Goal: Information Seeking & Learning: Learn about a topic

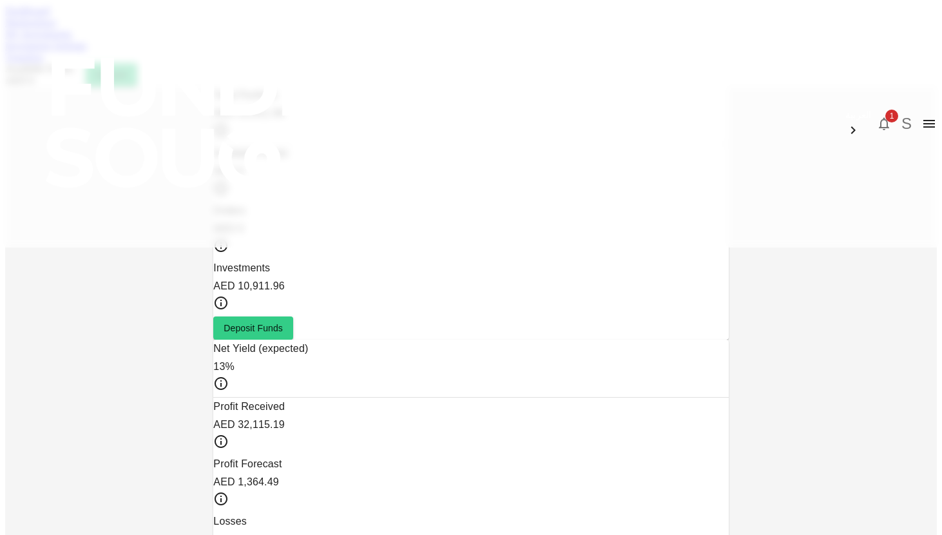
click at [876, 116] on icon "button" at bounding box center [883, 123] width 15 height 15
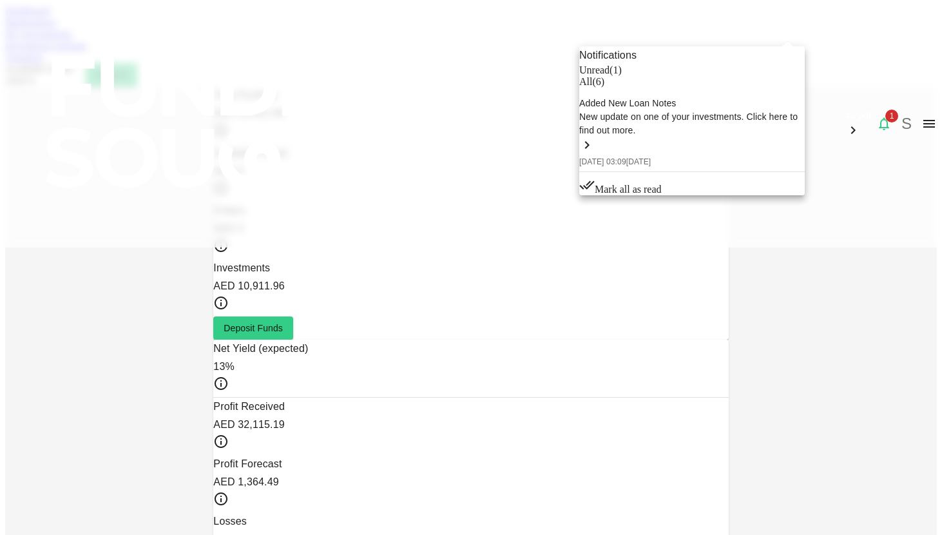
click at [702, 110] on div "Added New Loan Notes" at bounding box center [691, 104] width 225 height 14
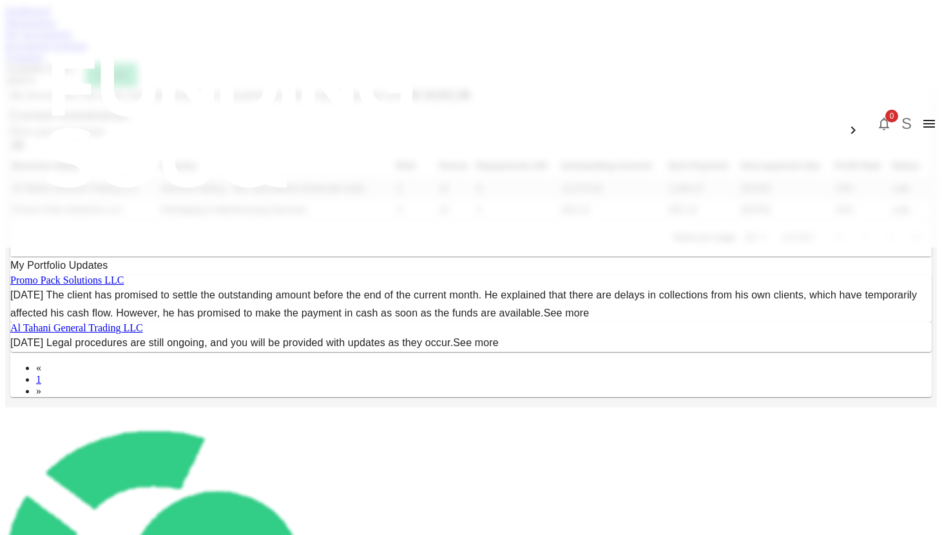
click at [544, 318] on link "See more" at bounding box center [567, 312] width 46 height 11
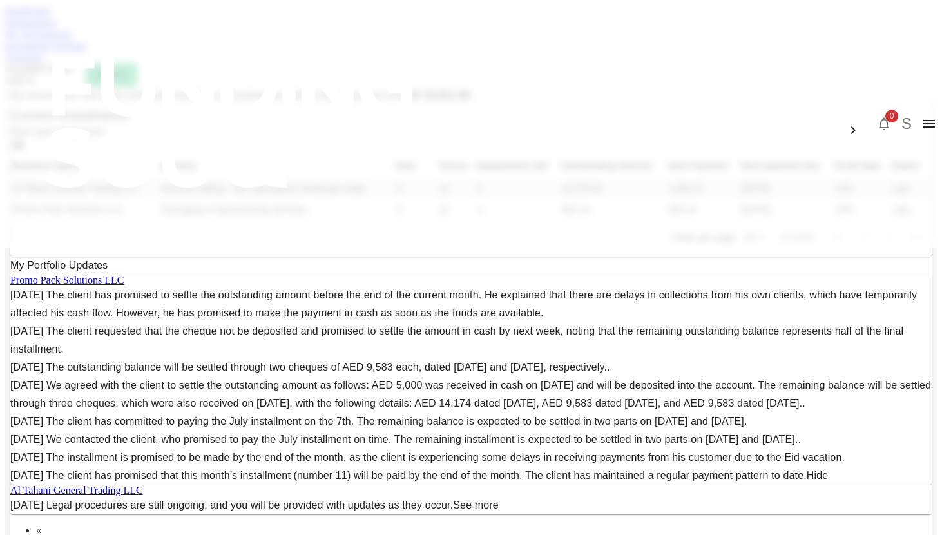
scroll to position [534, 0]
click at [143, 484] on link "Al Tahani General Trading LLC" at bounding box center [76, 489] width 133 height 11
click at [117, 25] on img at bounding box center [232, 122] width 464 height 245
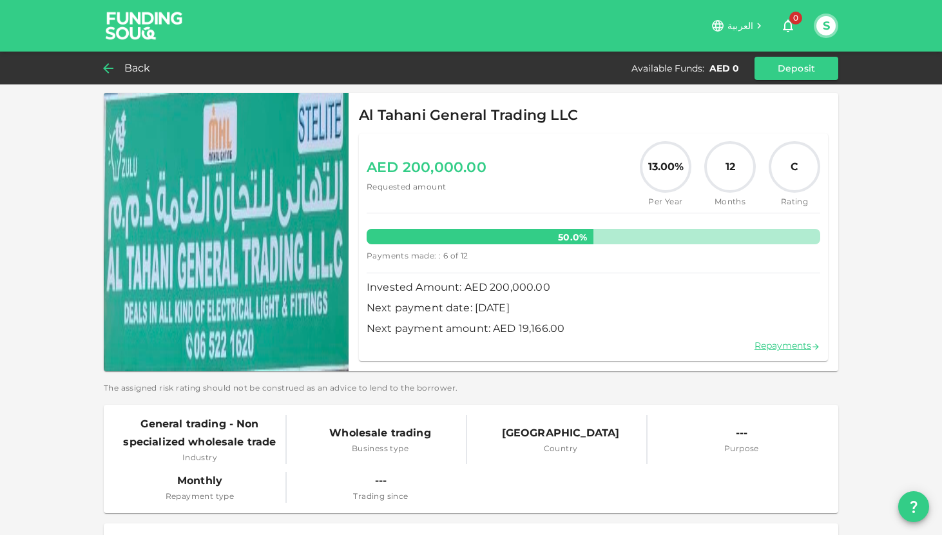
click at [115, 66] on icon at bounding box center [107, 68] width 15 height 15
